Goal: Transaction & Acquisition: Purchase product/service

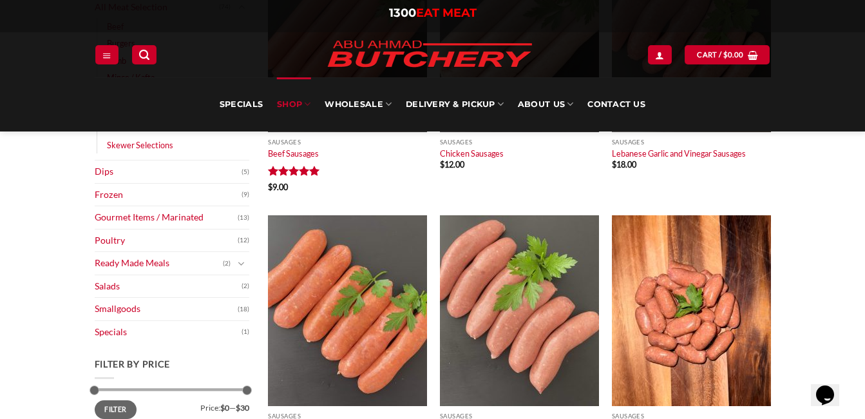
scroll to position [272, 0]
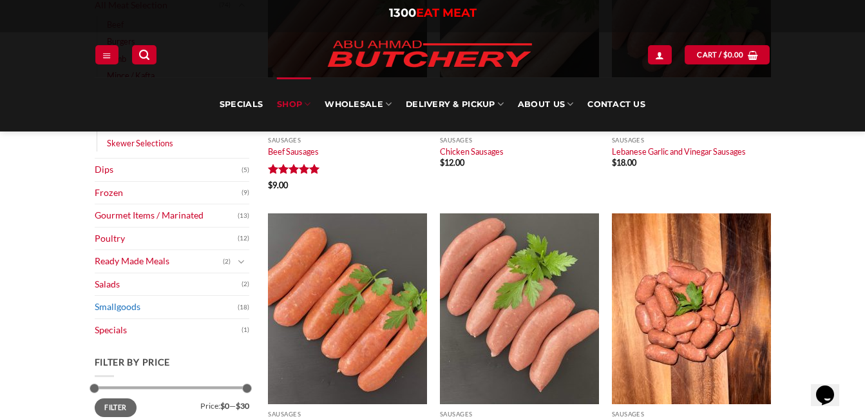
click at [236, 303] on link "Smallgoods" at bounding box center [166, 307] width 143 height 23
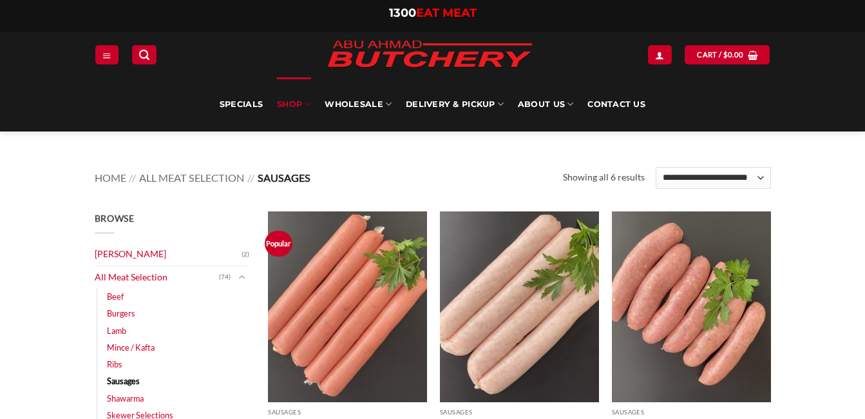
scroll to position [272, 0]
